Goal: Task Accomplishment & Management: Use online tool/utility

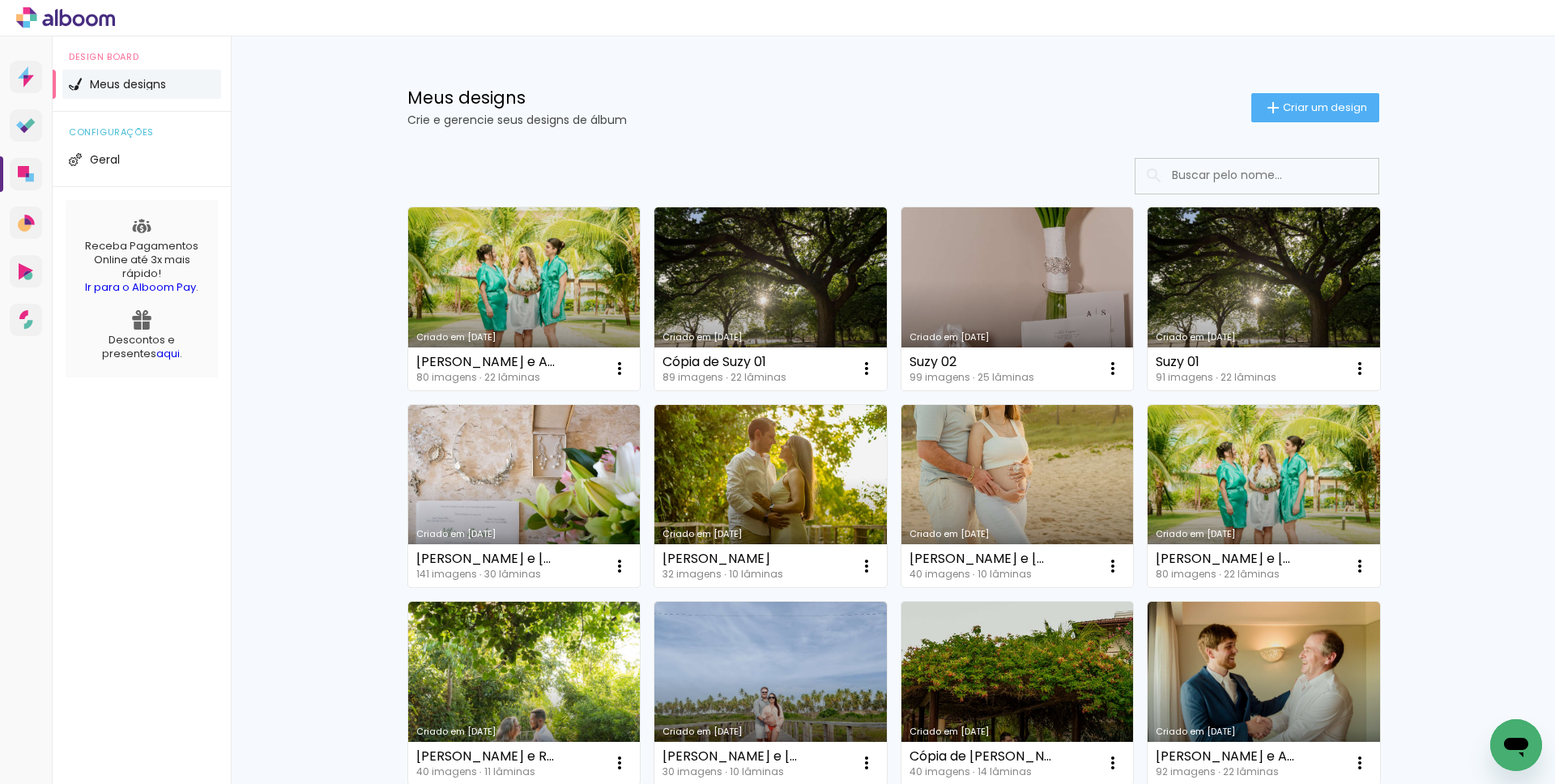
click at [821, 267] on link "Criado em [DATE]" at bounding box center [770, 298] width 233 height 183
